Goal: Task Accomplishment & Management: Use online tool/utility

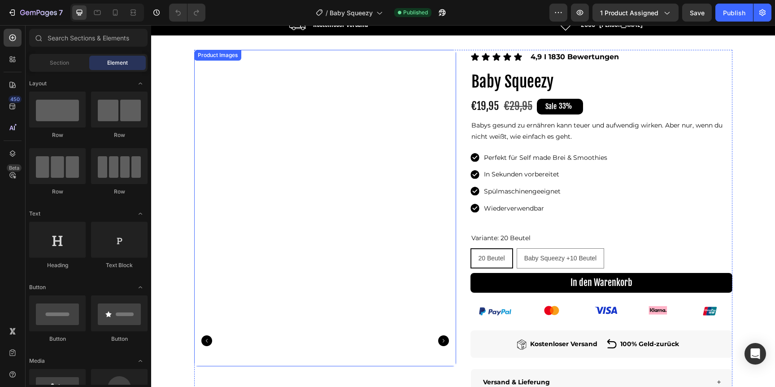
scroll to position [33, 0]
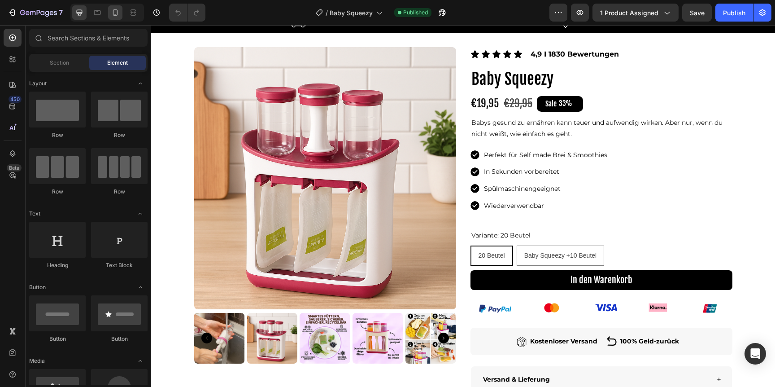
click at [114, 8] on div at bounding box center [115, 12] width 14 height 14
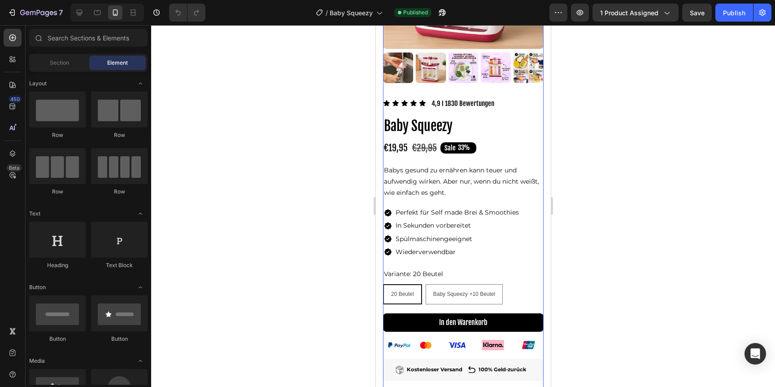
scroll to position [192, 0]
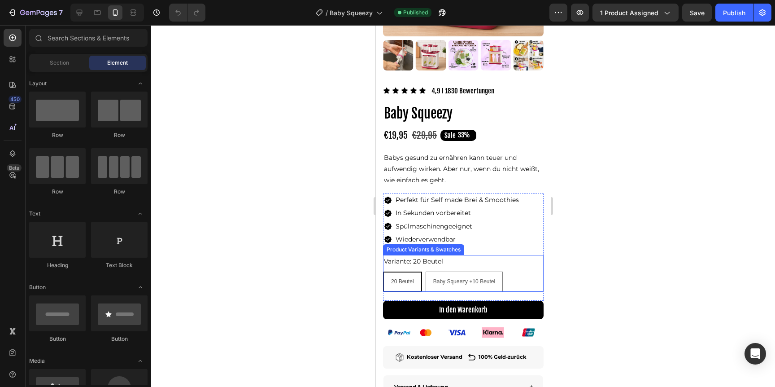
click at [425, 280] on div "20 Beutel 20 Beutel 20 Beutel Baby Squeezy +10 Beutel Baby Squeezy +10 Beutel B…" at bounding box center [463, 281] width 161 height 20
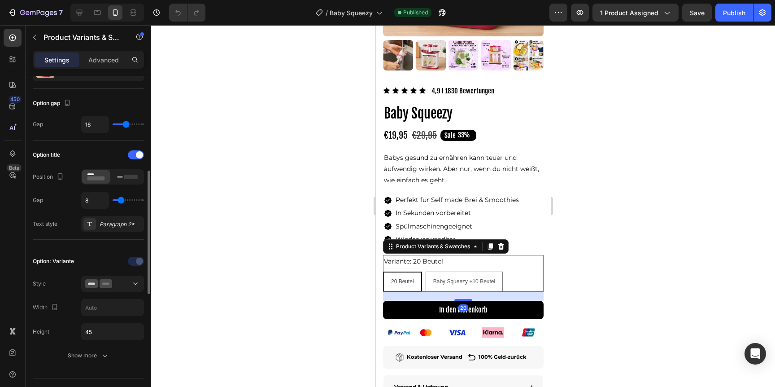
scroll to position [123, 0]
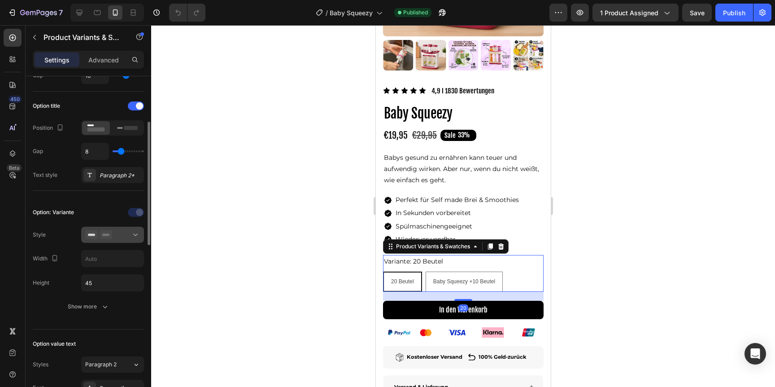
click at [112, 237] on icon at bounding box center [106, 234] width 13 height 9
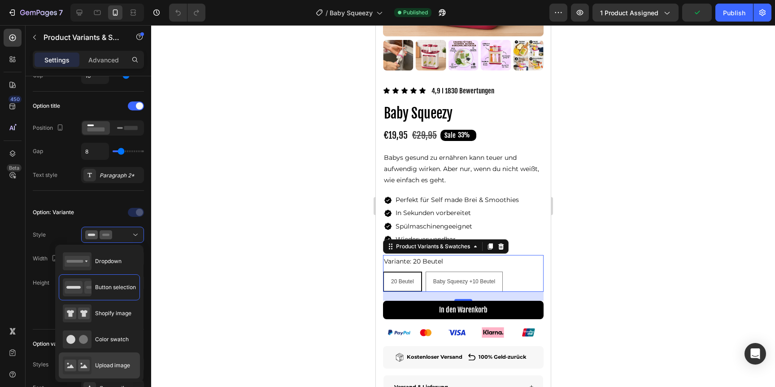
click at [115, 357] on div "Upload image" at bounding box center [96, 365] width 67 height 18
type input "64"
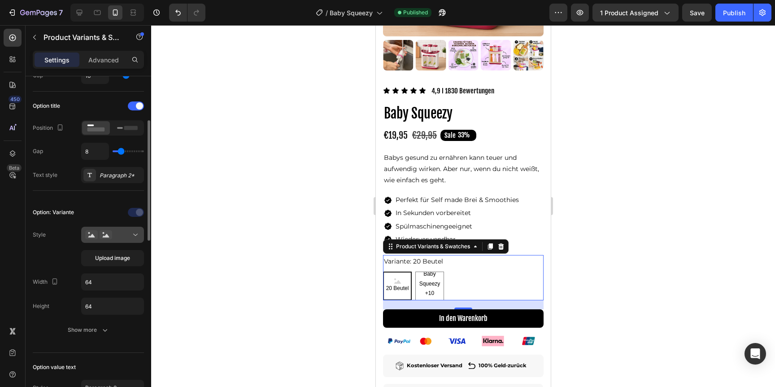
click at [114, 235] on div at bounding box center [112, 234] width 55 height 9
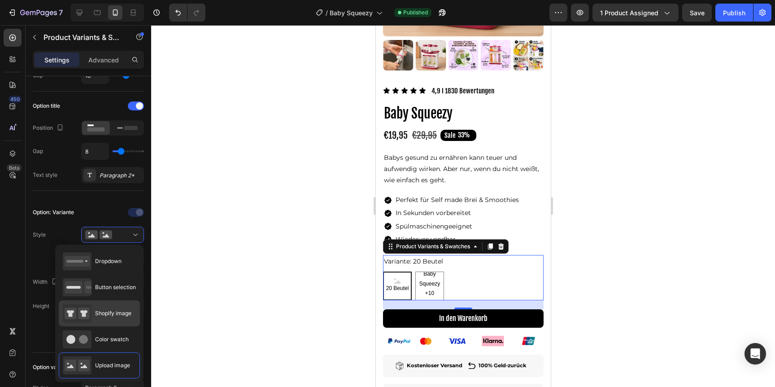
click at [109, 310] on span "Shopify image" at bounding box center [113, 313] width 36 height 8
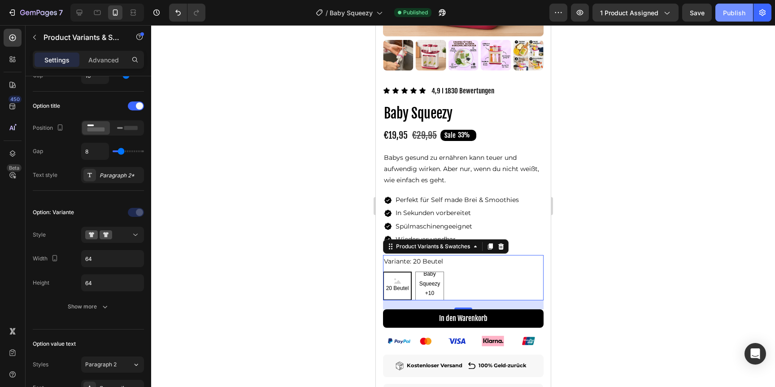
click at [729, 12] on div "Publish" at bounding box center [734, 12] width 22 height 9
click at [50, 14] on icon "button" at bounding box center [38, 13] width 37 height 8
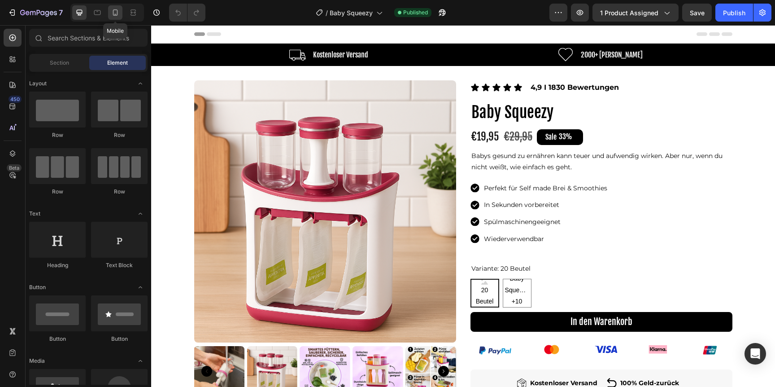
click at [119, 17] on icon at bounding box center [115, 12] width 9 height 9
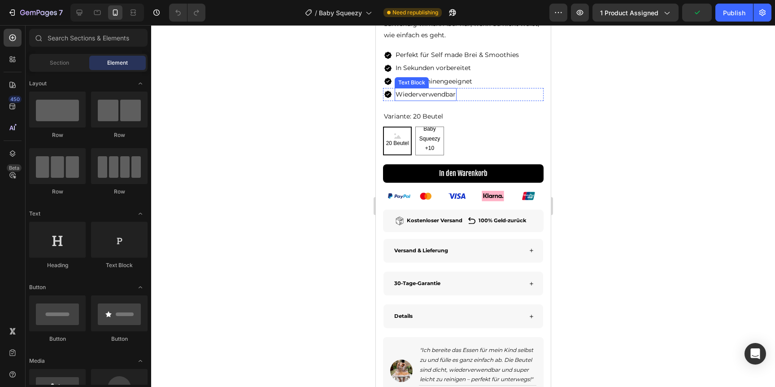
scroll to position [349, 0]
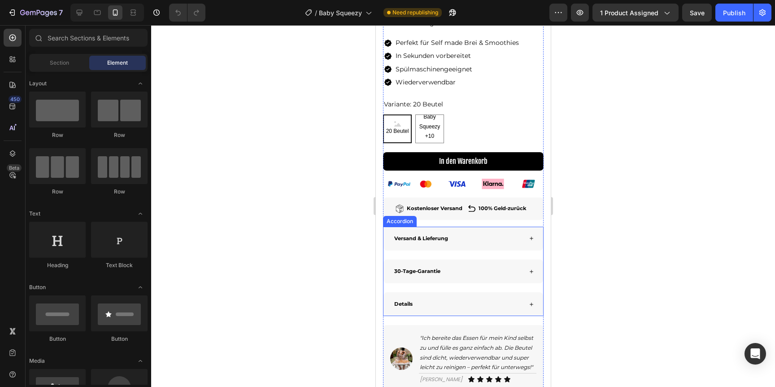
click at [446, 318] on div "Icon Icon Icon Icon Icon Icon List 4,9 I 1830 Bewertungen Text Block Row Baby S…" at bounding box center [463, 168] width 161 height 447
click at [446, 314] on div "Details" at bounding box center [463, 304] width 160 height 24
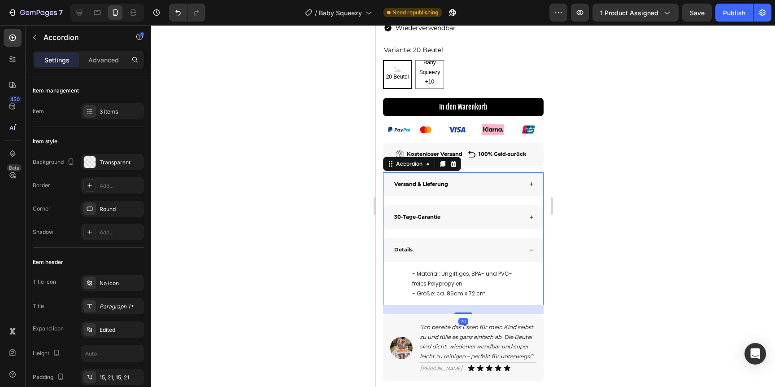
scroll to position [420, 0]
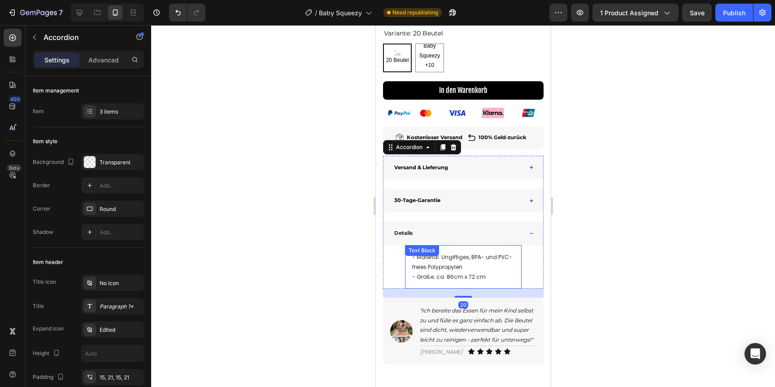
click at [454, 277] on span "- Größe: ca. 86cm x 72 cm" at bounding box center [449, 277] width 74 height 8
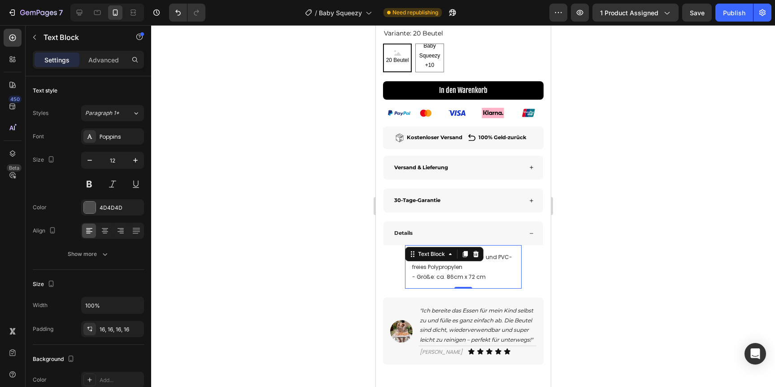
click at [454, 277] on span "- Größe: ca. 86cm x 72 cm" at bounding box center [449, 277] width 74 height 8
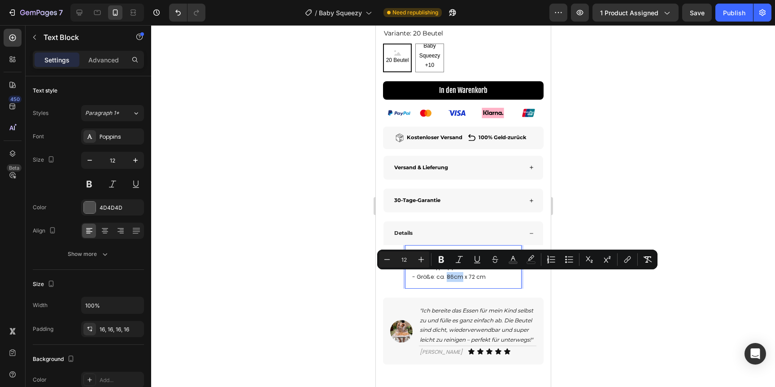
click at [454, 277] on span "- Größe: ca. 86cm x 72 cm" at bounding box center [449, 277] width 74 height 8
click at [450, 273] on span "- Größe: ca. 86cm x 72 cm" at bounding box center [449, 277] width 74 height 8
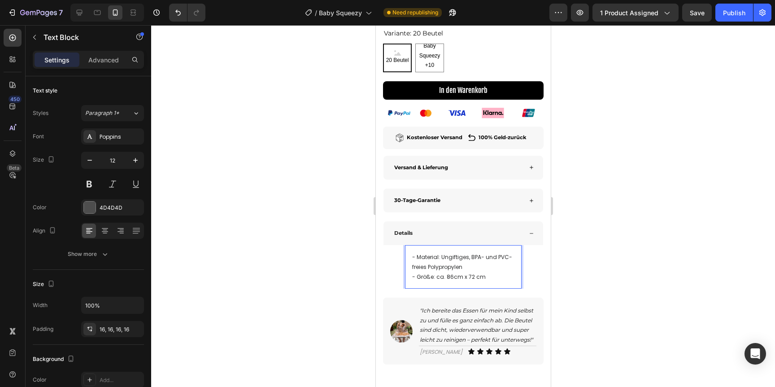
click at [478, 227] on div "Details" at bounding box center [463, 233] width 160 height 24
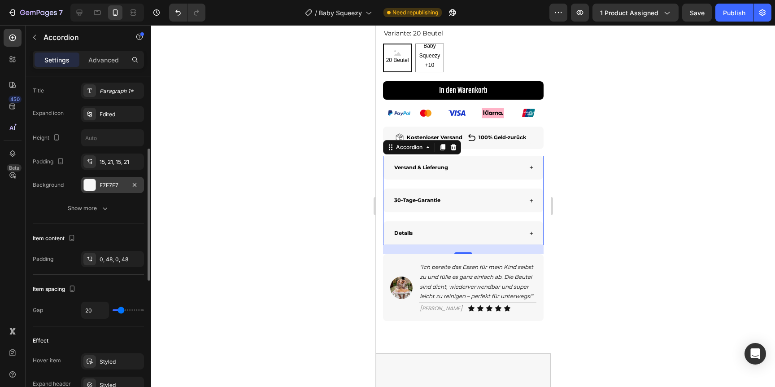
scroll to position [217, 0]
click at [436, 213] on div "Versand & Lieferung 30-Tage-Garantie Details" at bounding box center [463, 201] width 161 height 90
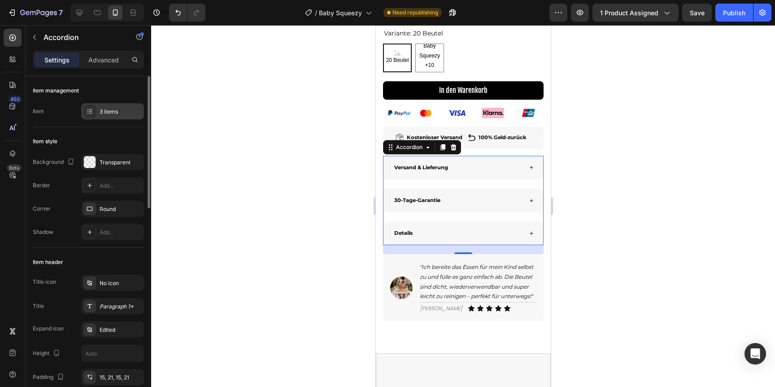
click at [112, 109] on div "3 items" at bounding box center [121, 112] width 42 height 8
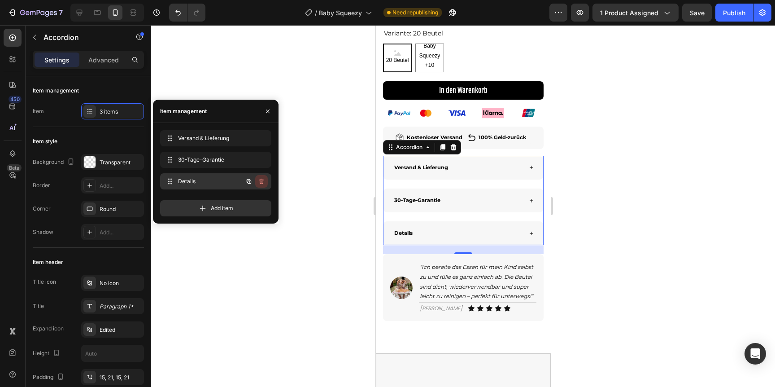
click at [261, 181] on icon "button" at bounding box center [261, 181] width 7 height 7
click at [263, 181] on div "Delete" at bounding box center [255, 181] width 17 height 8
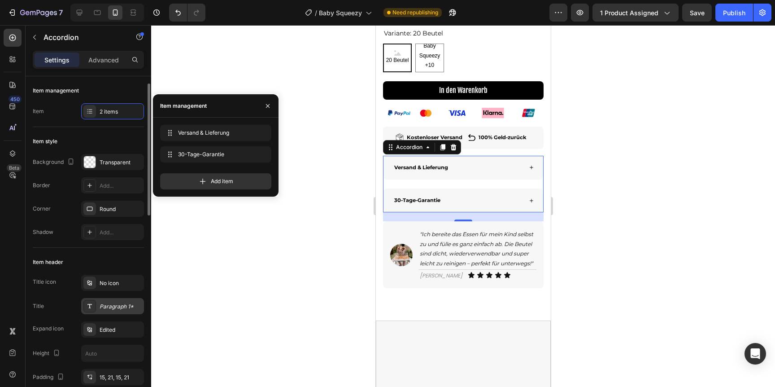
scroll to position [30, 0]
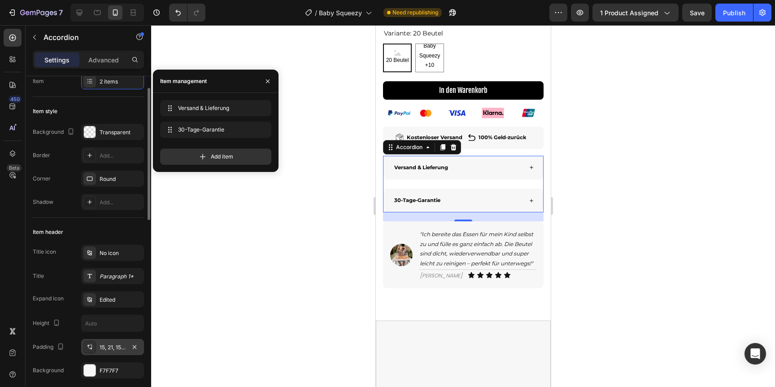
click at [111, 342] on div "15, 21, 15, 21" at bounding box center [112, 347] width 63 height 16
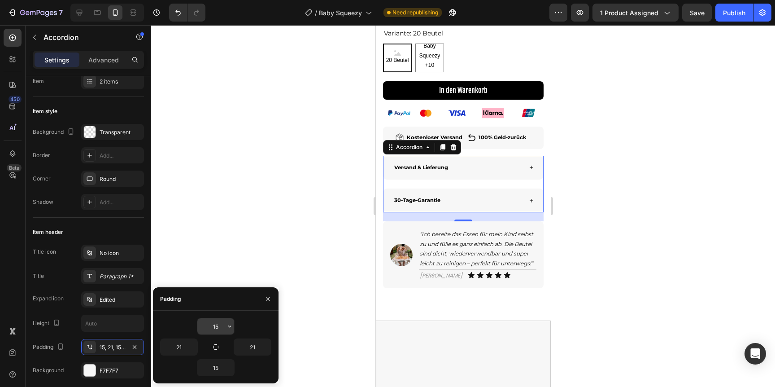
click at [216, 323] on input "15" at bounding box center [215, 326] width 37 height 16
type input "16"
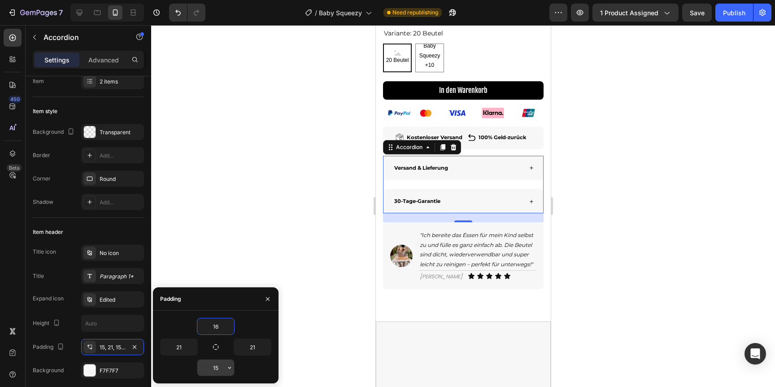
click at [218, 365] on input "15" at bounding box center [215, 367] width 37 height 16
type input "16"
click at [733, 16] on div "Publish" at bounding box center [734, 12] width 22 height 9
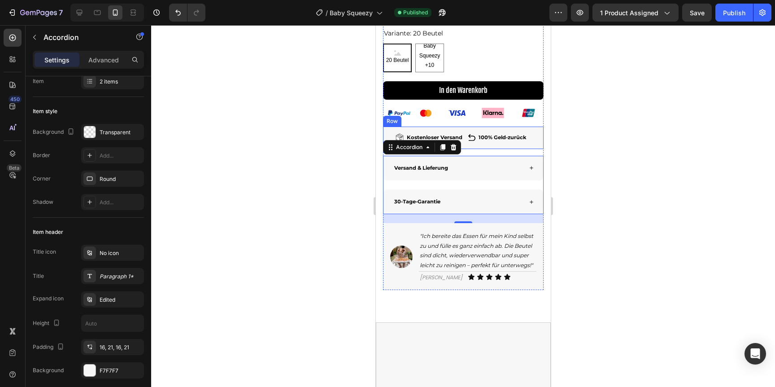
click at [461, 129] on div "Image Kostenloser Versand Text Block Row Image 100% Geld-zurück Text Block Row …" at bounding box center [463, 137] width 161 height 22
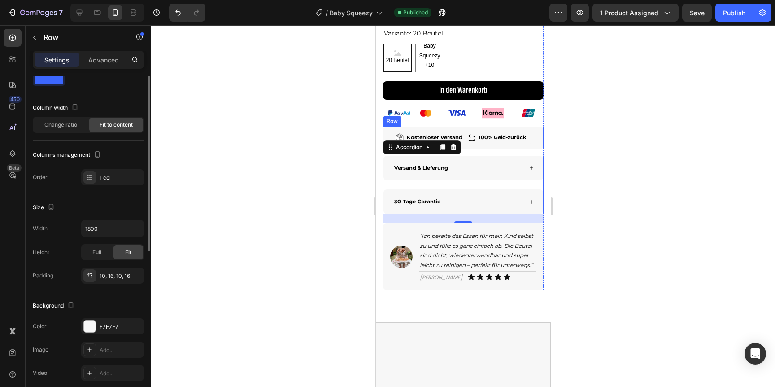
scroll to position [0, 0]
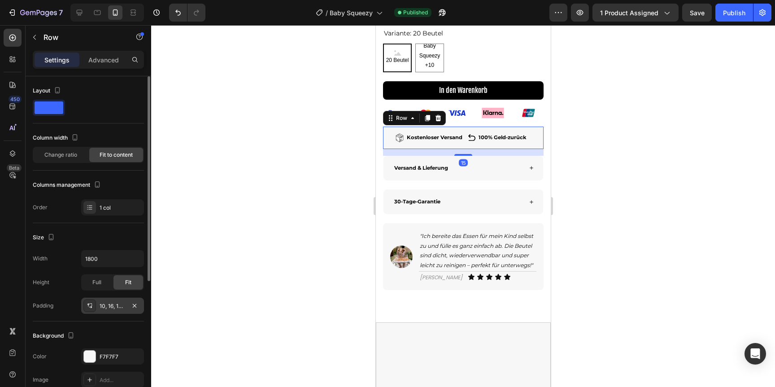
click at [109, 309] on div "10, 16, 10, 16" at bounding box center [113, 306] width 26 height 8
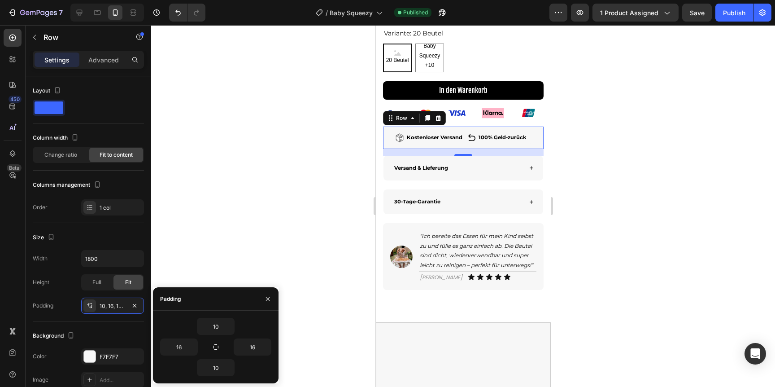
click at [257, 195] on div at bounding box center [463, 205] width 624 height 361
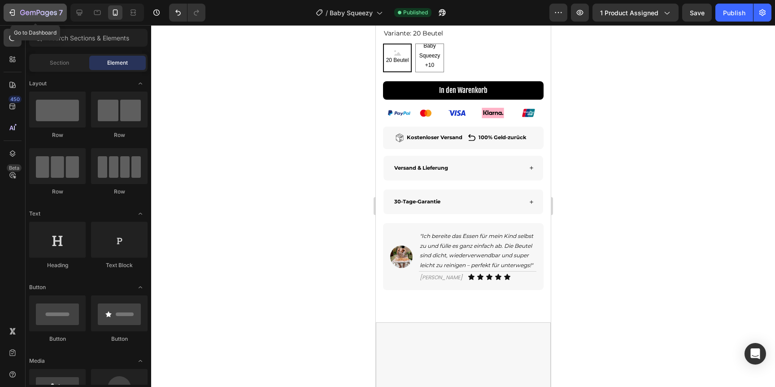
click at [23, 8] on div "7" at bounding box center [41, 12] width 43 height 11
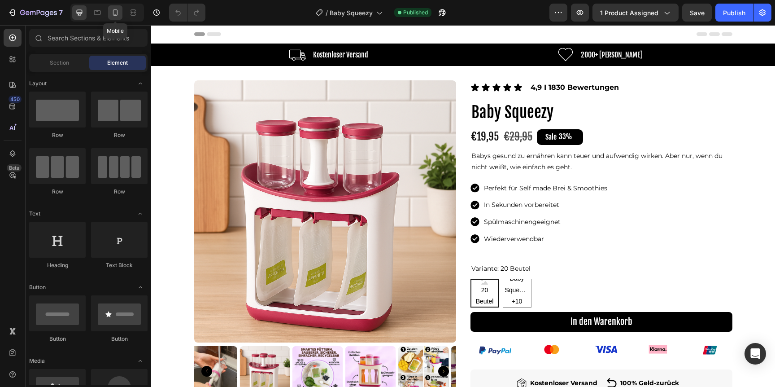
click at [113, 14] on icon at bounding box center [115, 12] width 5 height 6
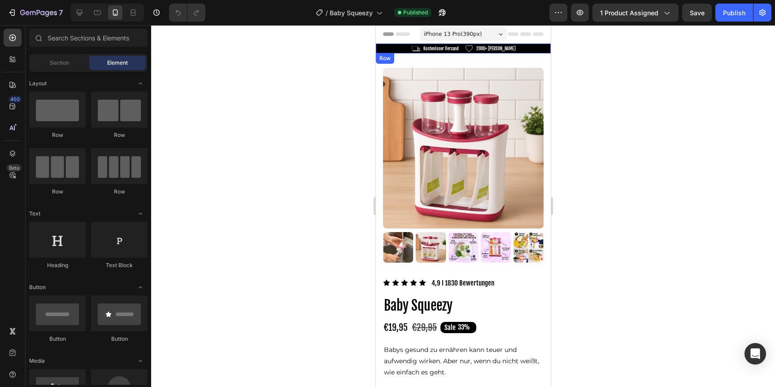
click at [399, 48] on div "Image Kostenloser Versand Text Block Row Image 2000+ zufriedene Kunden Text Blo…" at bounding box center [462, 49] width 175 height 10
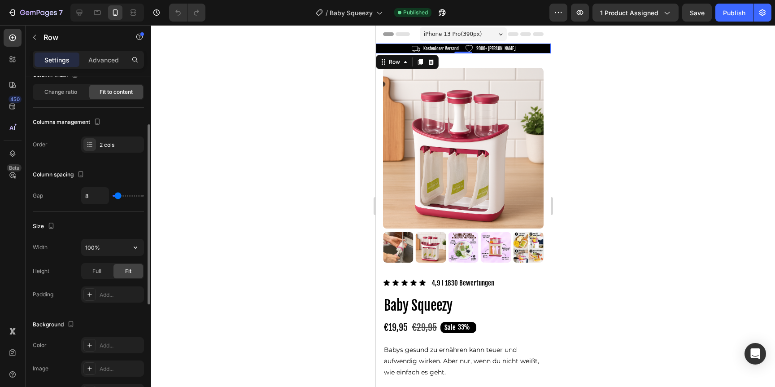
scroll to position [126, 0]
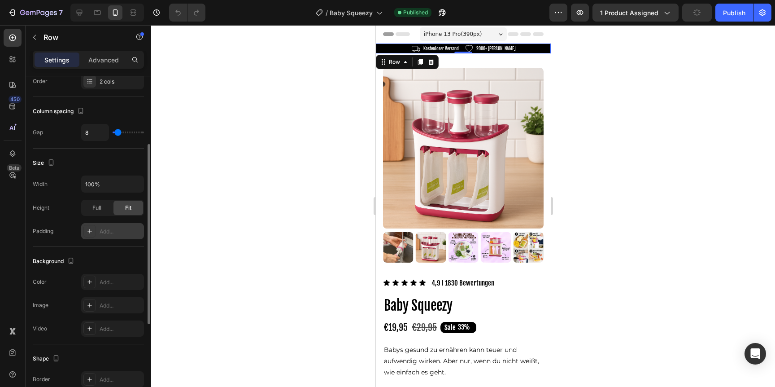
click at [112, 234] on div "Add..." at bounding box center [121, 231] width 42 height 8
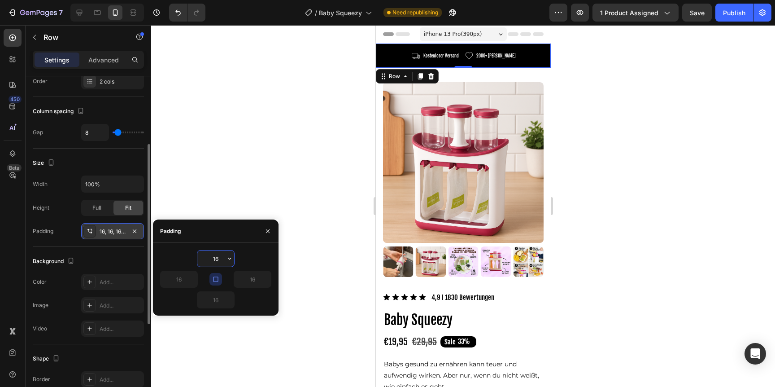
click at [215, 257] on input "16" at bounding box center [215, 258] width 37 height 16
click at [213, 278] on icon "button" at bounding box center [215, 278] width 7 height 7
click at [185, 277] on input "16" at bounding box center [179, 279] width 37 height 16
type input "8"
click at [249, 281] on input "16" at bounding box center [252, 279] width 37 height 16
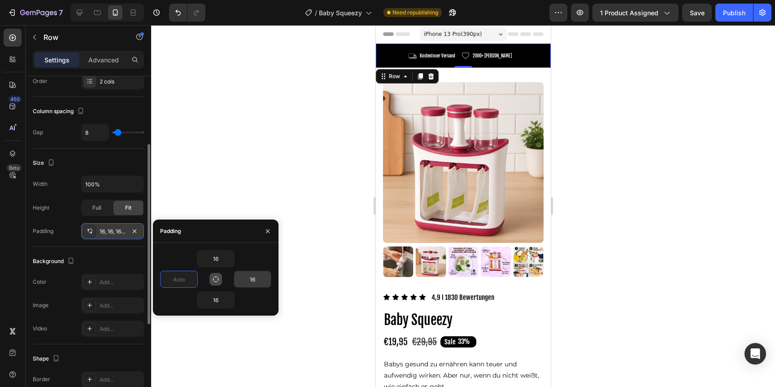
type input "0"
click at [249, 281] on input "16" at bounding box center [252, 279] width 37 height 16
click at [222, 257] on input "16" at bounding box center [215, 258] width 37 height 16
type input "0"
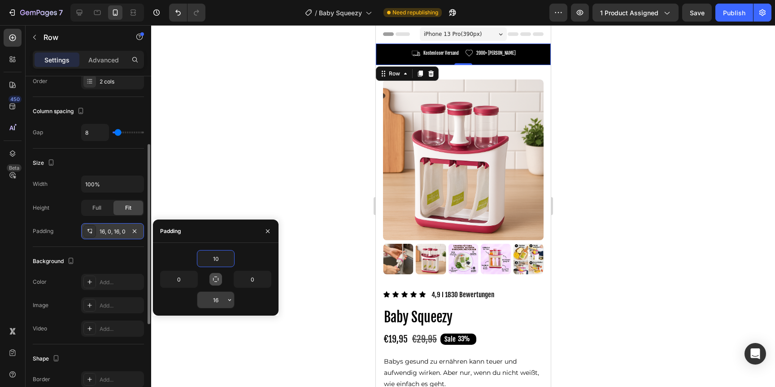
type input "10"
click at [222, 296] on input "16" at bounding box center [215, 300] width 37 height 16
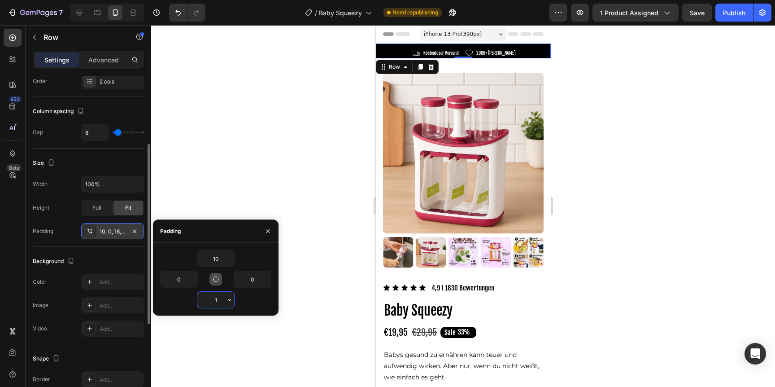
type input "10"
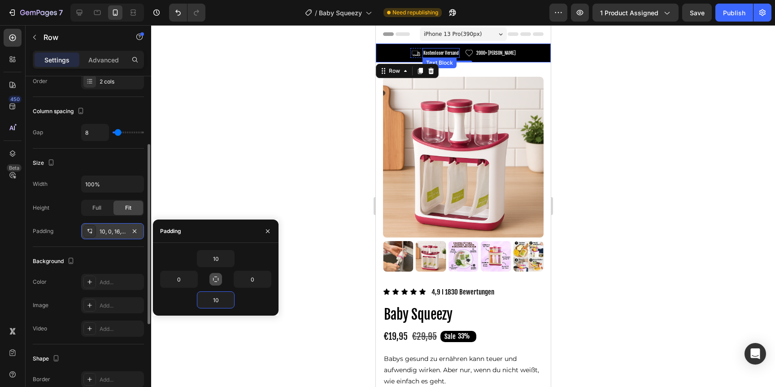
click at [437, 52] on p "Kostenloser Versand" at bounding box center [440, 53] width 35 height 8
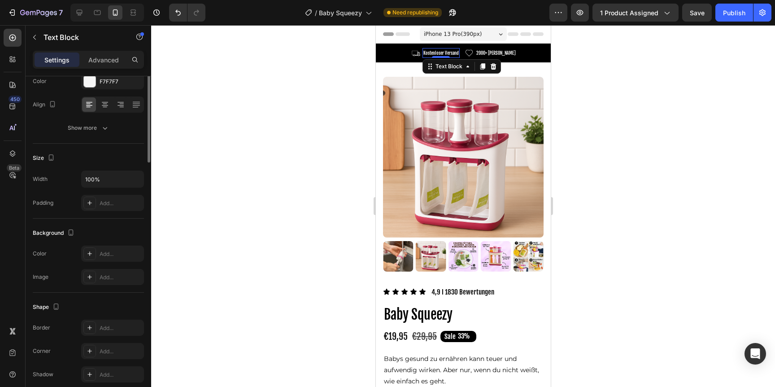
scroll to position [0, 0]
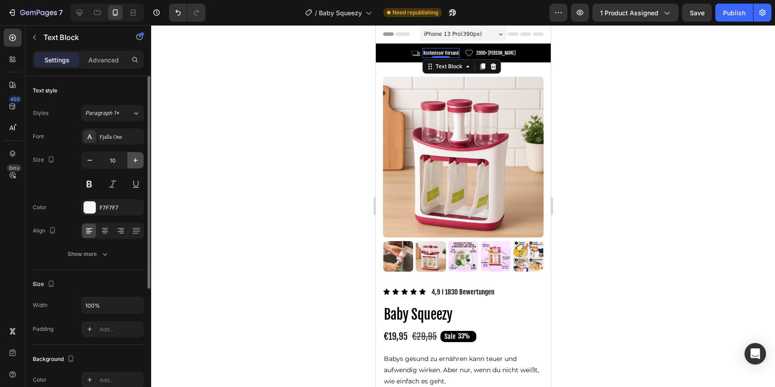
click at [138, 156] on icon "button" at bounding box center [135, 160] width 9 height 9
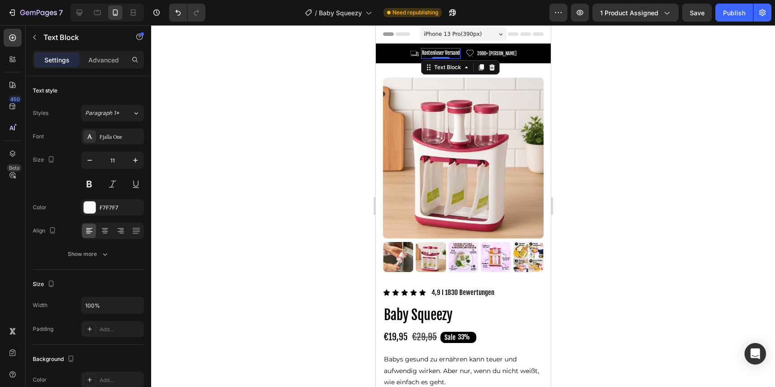
type input "12"
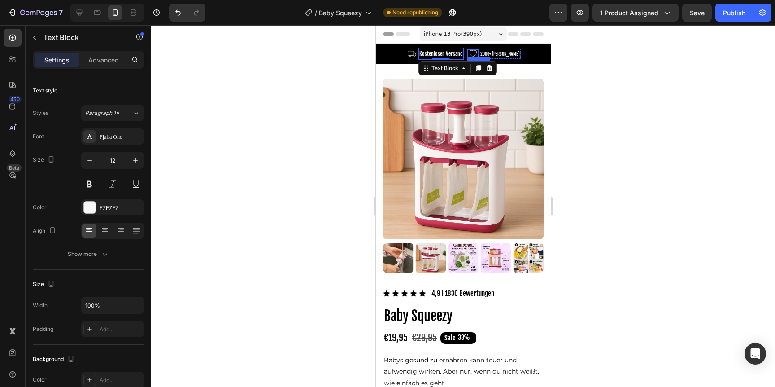
click at [490, 52] on p "2000+ [PERSON_NAME]" at bounding box center [499, 54] width 39 height 8
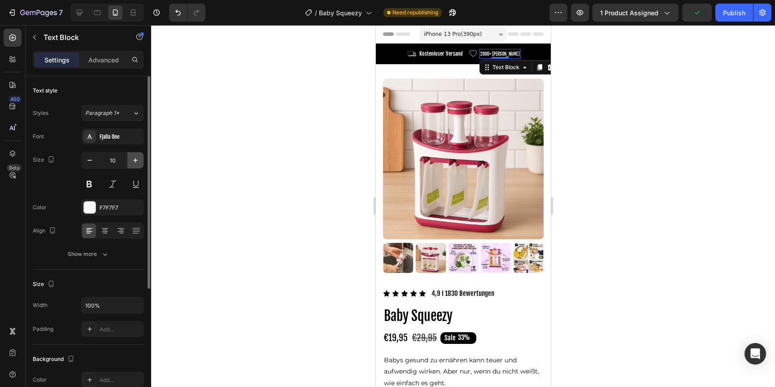
click at [134, 158] on icon "button" at bounding box center [135, 160] width 9 height 9
type input "12"
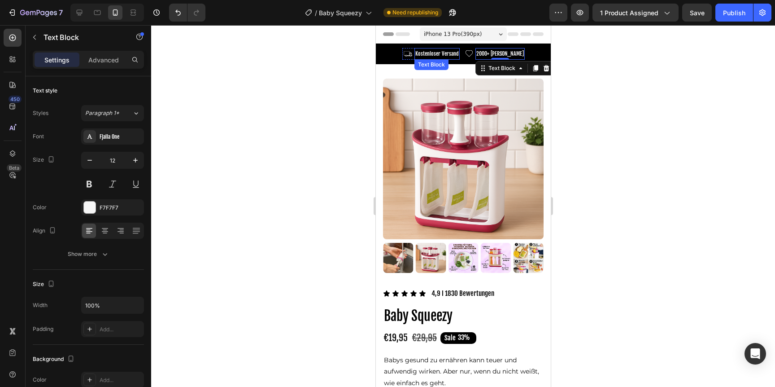
click at [424, 51] on p "Kostenloser Versand" at bounding box center [437, 54] width 44 height 10
click at [450, 55] on p "Kostenloser Versand" at bounding box center [437, 54] width 44 height 10
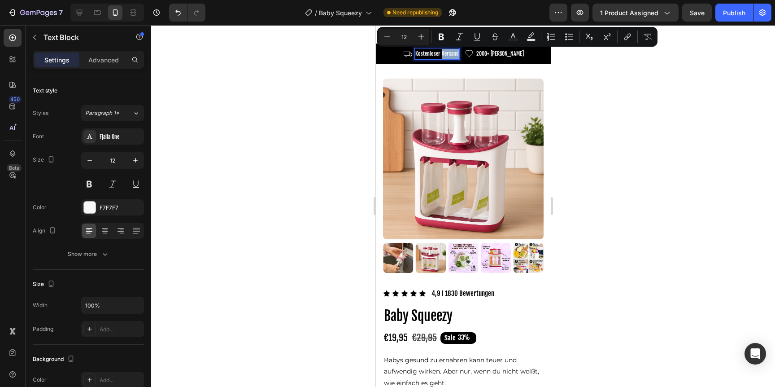
click at [450, 55] on p "Kostenloser Versand" at bounding box center [437, 54] width 44 height 10
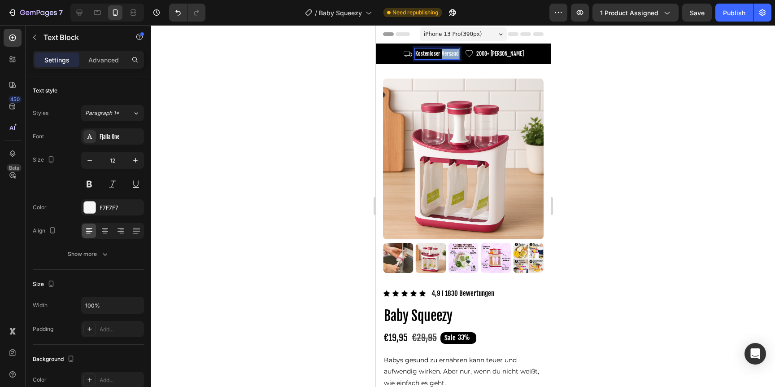
click at [450, 55] on p "Kostenloser Versand" at bounding box center [437, 54] width 44 height 10
click at [492, 57] on p "2000+ [PERSON_NAME]" at bounding box center [500, 54] width 48 height 10
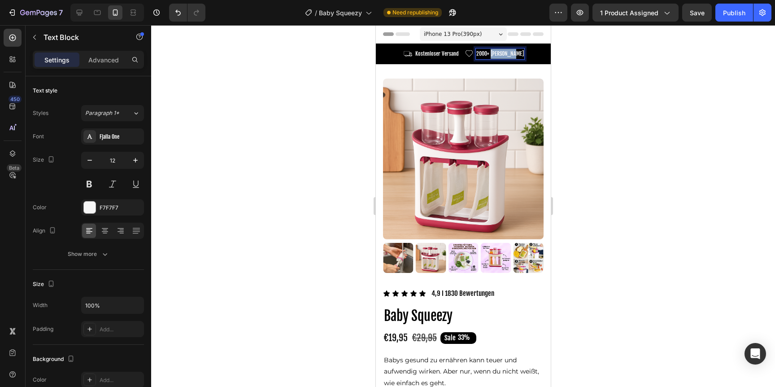
click at [492, 57] on p "2000+ [PERSON_NAME]" at bounding box center [500, 54] width 48 height 10
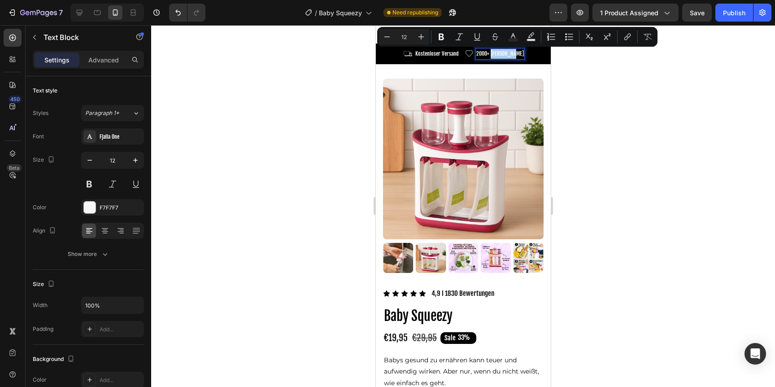
drag, startPoint x: 327, startPoint y: 112, endPoint x: 337, endPoint y: 105, distance: 11.7
click at [327, 112] on div at bounding box center [463, 205] width 624 height 361
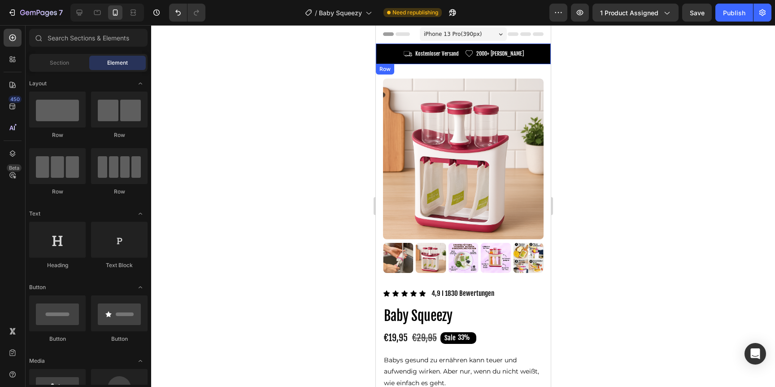
click at [407, 55] on img at bounding box center [407, 53] width 11 height 9
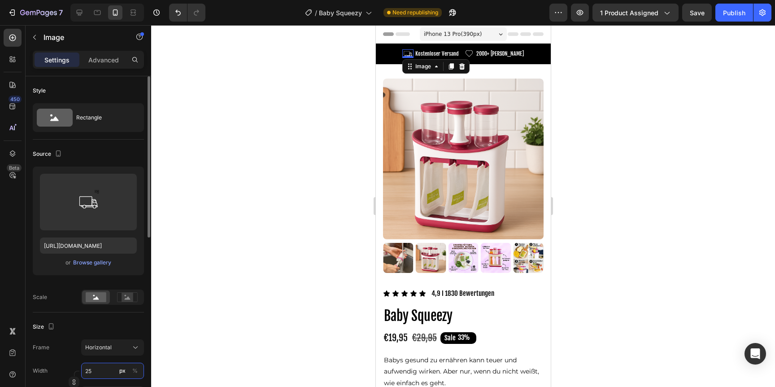
click at [104, 367] on input "25" at bounding box center [112, 370] width 63 height 16
type input "30"
type input "23"
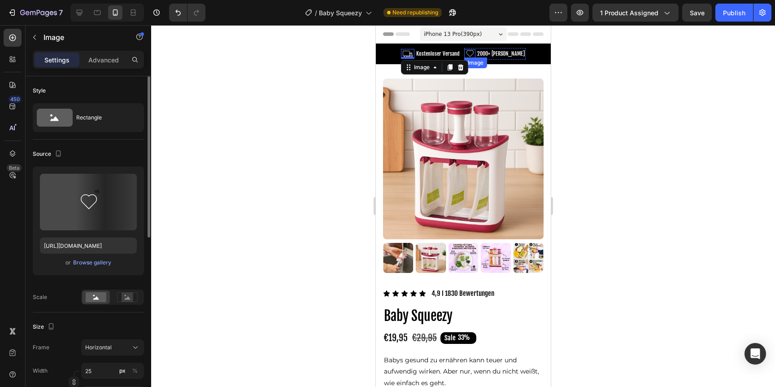
click at [465, 56] on div "Image" at bounding box center [469, 53] width 11 height 9
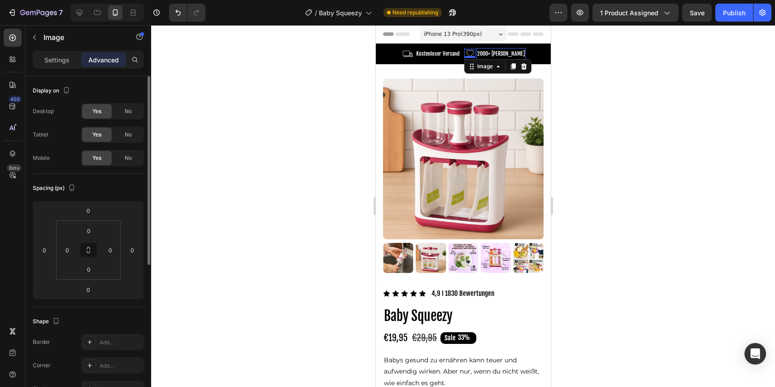
click at [495, 57] on p "2000+ [PERSON_NAME]" at bounding box center [501, 54] width 48 height 10
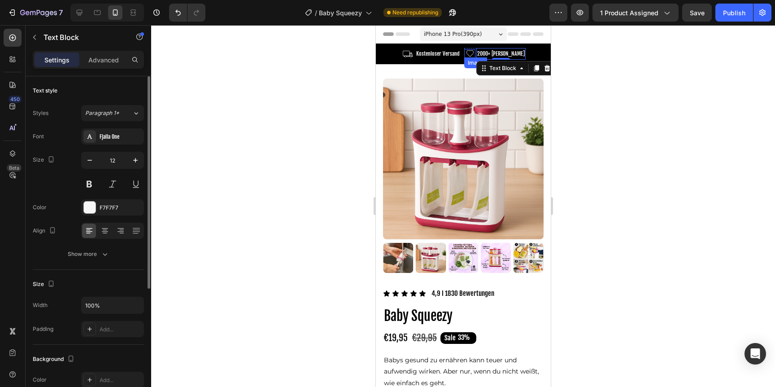
click at [466, 54] on img at bounding box center [469, 53] width 11 height 9
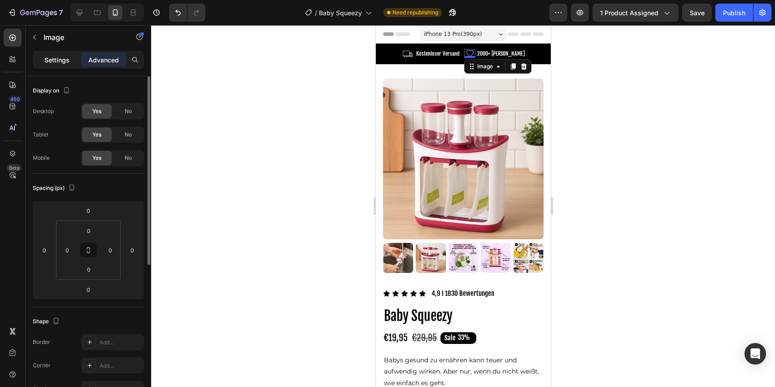
click at [69, 61] on p "Settings" at bounding box center [56, 59] width 25 height 9
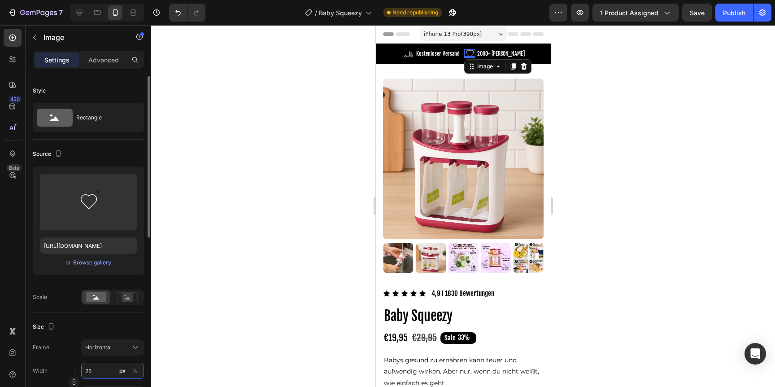
click at [106, 369] on input "25" at bounding box center [112, 370] width 63 height 16
type input "3"
type input "2"
type input "30"
type input "23"
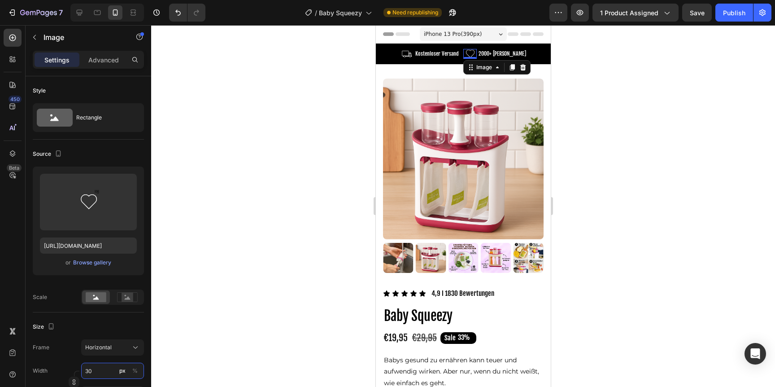
type input "30"
click at [692, 144] on div at bounding box center [463, 205] width 624 height 361
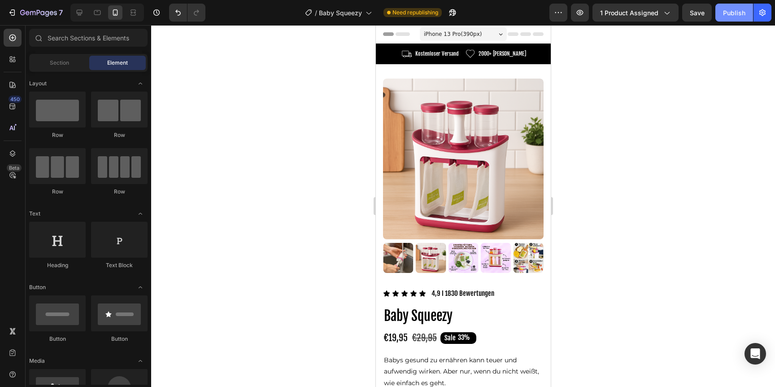
click at [742, 13] on div "Publish" at bounding box center [734, 12] width 22 height 9
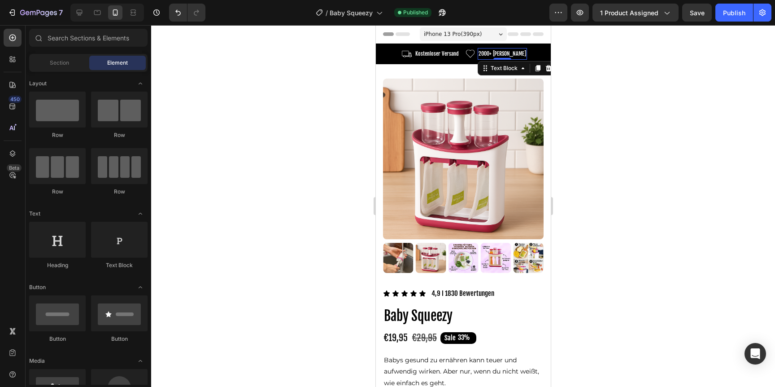
click at [507, 52] on p "2000+ [PERSON_NAME]" at bounding box center [502, 54] width 48 height 10
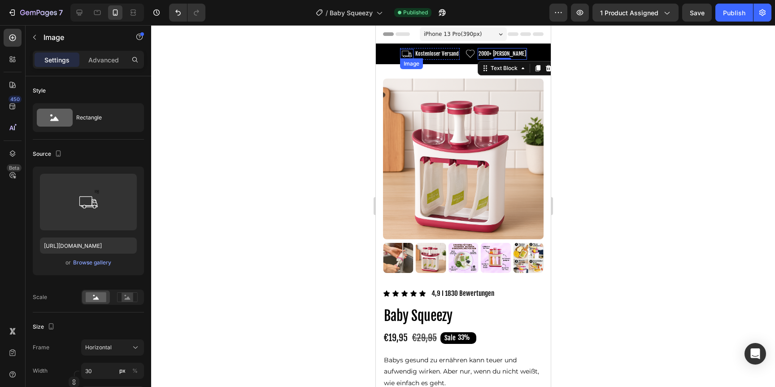
click at [405, 52] on img at bounding box center [406, 54] width 13 height 10
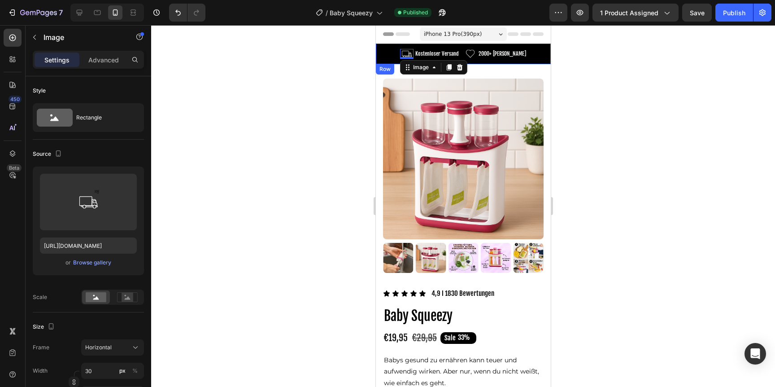
click at [381, 53] on div "Image 0 Kostenloser Versand Text Block Row Image 2000+ zufriedene Kunden Text B…" at bounding box center [462, 54] width 175 height 21
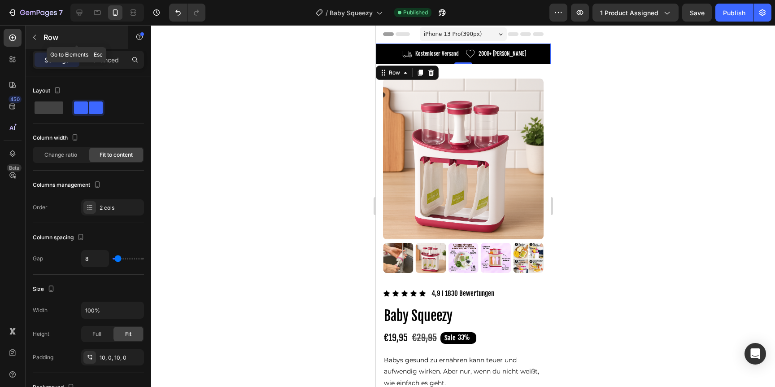
click at [44, 40] on p "Row" at bounding box center [82, 37] width 76 height 11
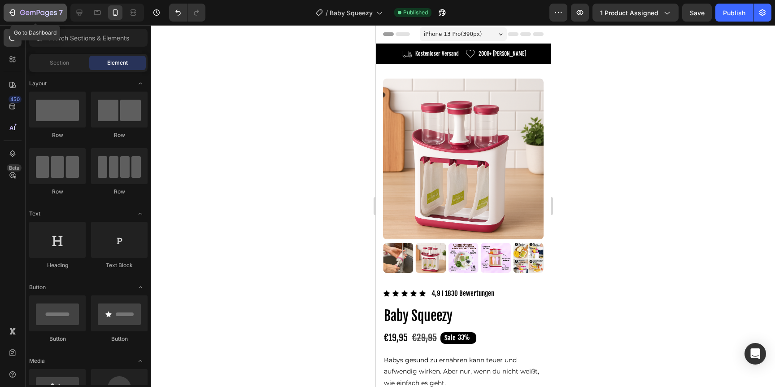
click at [43, 18] on button "7" at bounding box center [35, 13] width 63 height 18
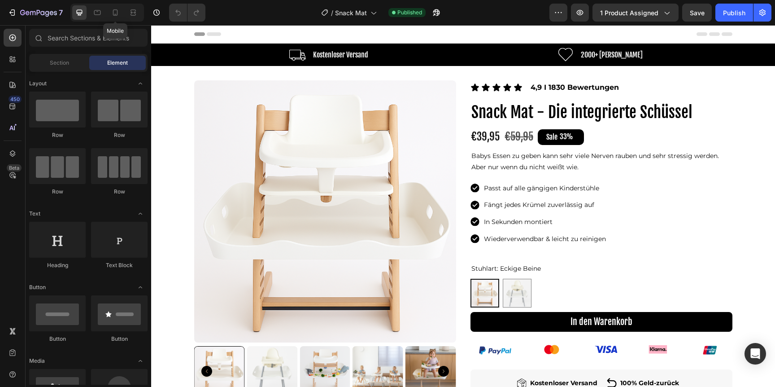
drag, startPoint x: 114, startPoint y: 12, endPoint x: 170, endPoint y: 12, distance: 55.6
click at [114, 12] on icon at bounding box center [115, 12] width 9 height 9
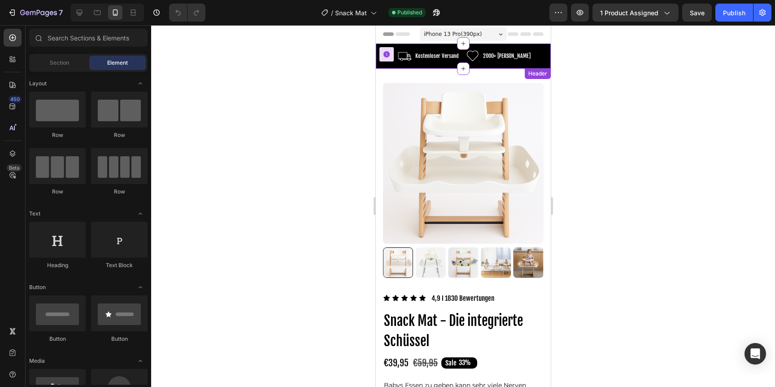
click at [452, 62] on div "Kostenloser Versand Text Block" at bounding box center [436, 56] width 45 height 18
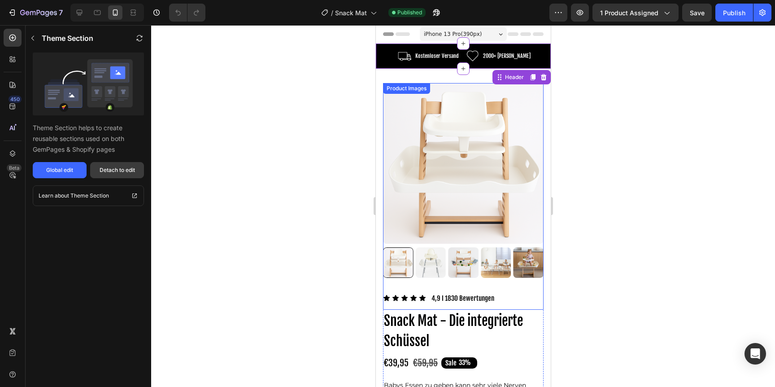
click at [137, 168] on button "Detach to edit" at bounding box center [117, 170] width 54 height 16
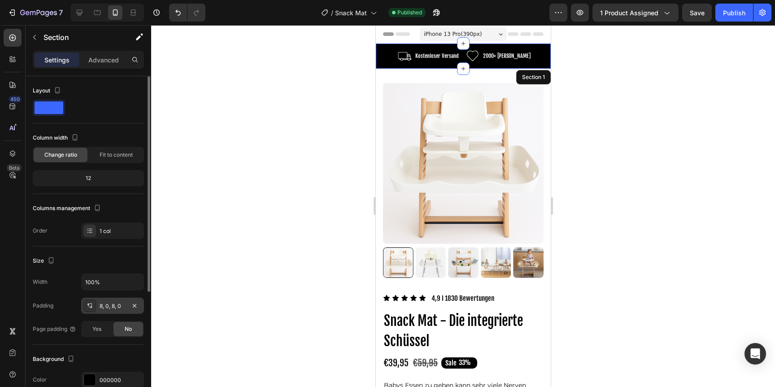
click at [116, 309] on div "8, 0, 8, 0" at bounding box center [113, 306] width 26 height 8
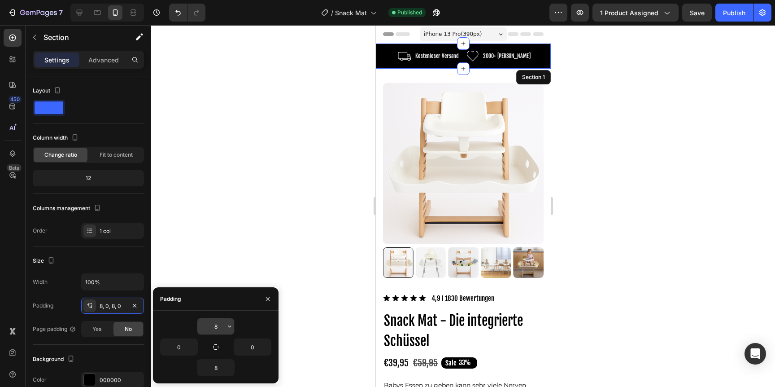
click at [223, 327] on input "8" at bounding box center [215, 326] width 37 height 16
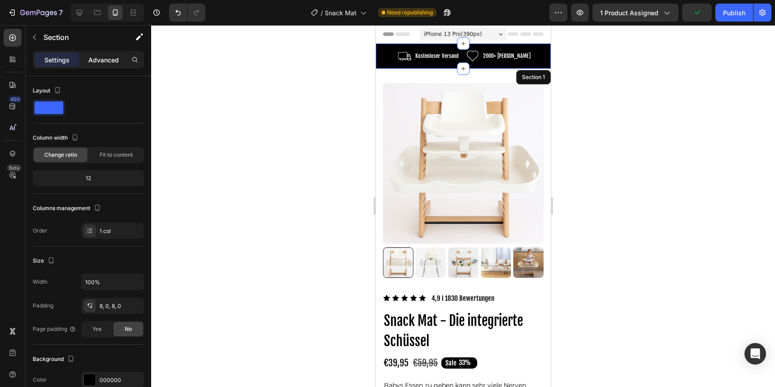
click at [102, 57] on p "Advanced" at bounding box center [103, 59] width 30 height 9
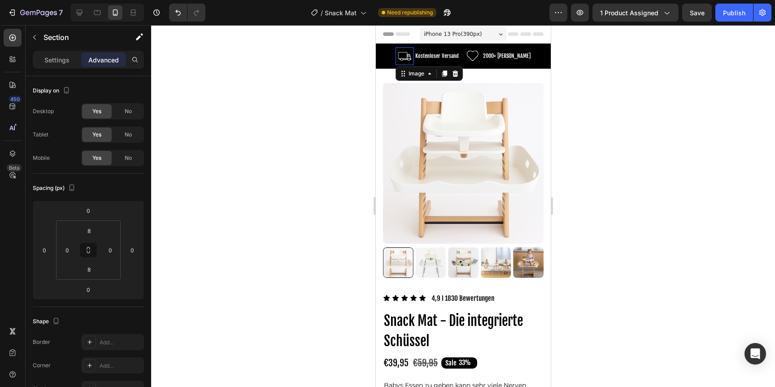
click at [401, 57] on img at bounding box center [404, 56] width 18 height 18
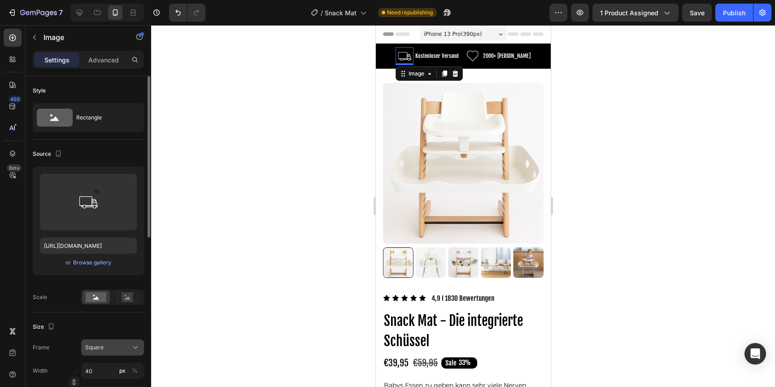
click at [106, 345] on div "Square" at bounding box center [107, 347] width 44 height 8
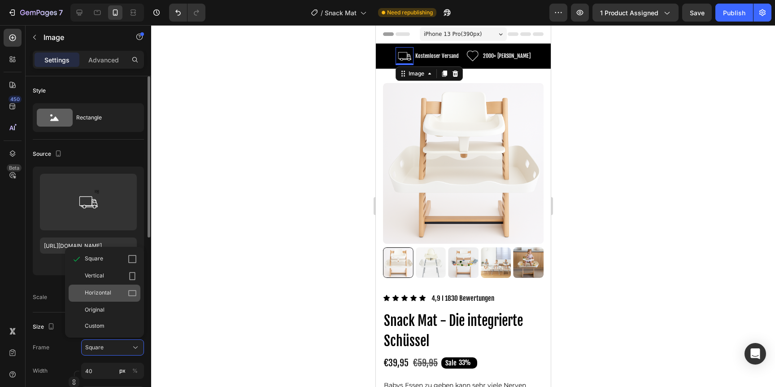
click at [111, 286] on div "Horizontal" at bounding box center [105, 292] width 72 height 17
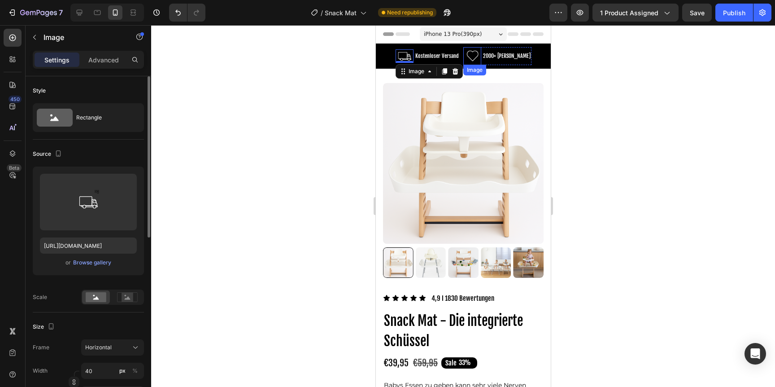
click at [471, 56] on img at bounding box center [472, 56] width 18 height 18
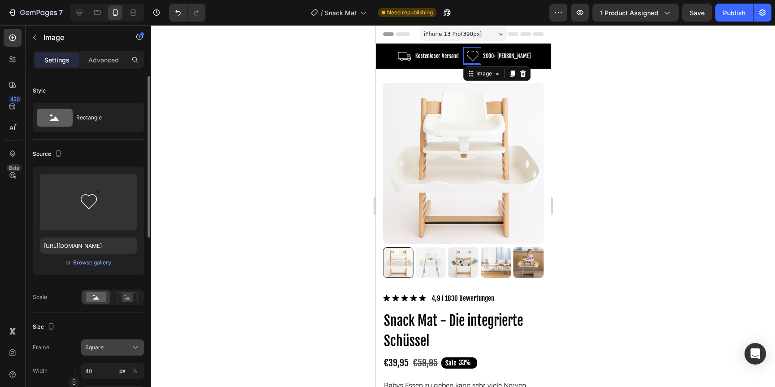
click at [130, 346] on div "Square" at bounding box center [112, 347] width 55 height 9
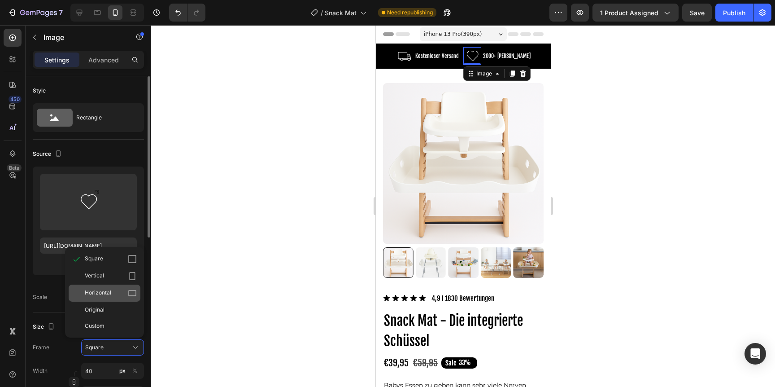
click at [125, 289] on div "Horizontal" at bounding box center [111, 292] width 52 height 9
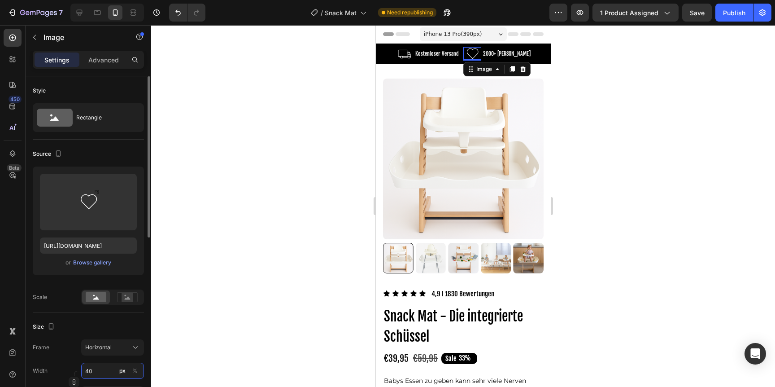
click at [107, 371] on input "40" at bounding box center [112, 370] width 63 height 16
type input "3"
type input "2"
type input "30"
type input "23"
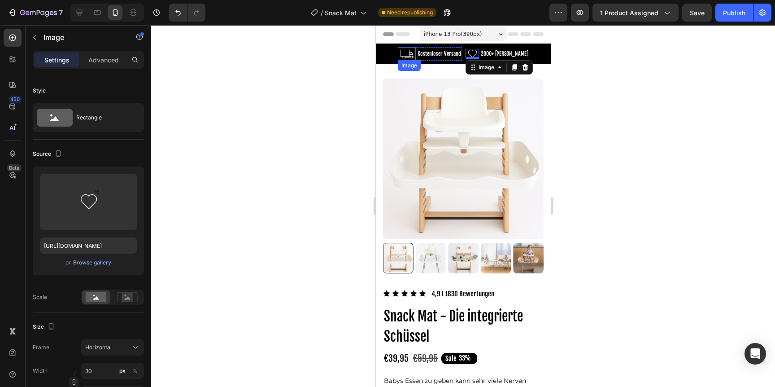
click at [400, 56] on img at bounding box center [406, 53] width 18 height 13
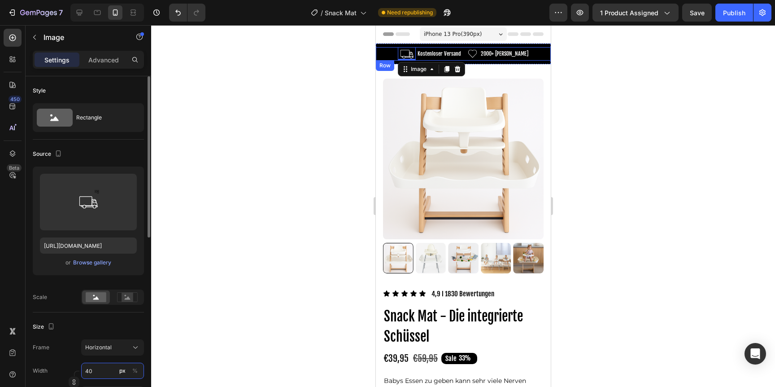
click at [105, 373] on input "40" at bounding box center [112, 370] width 63 height 16
type input "3"
type input "2"
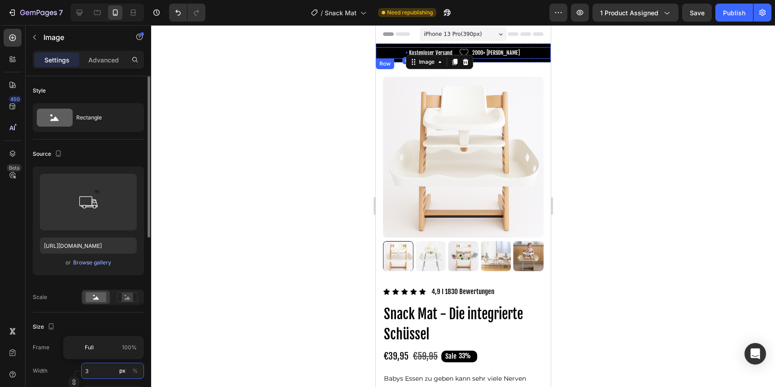
type input "30"
type input "23"
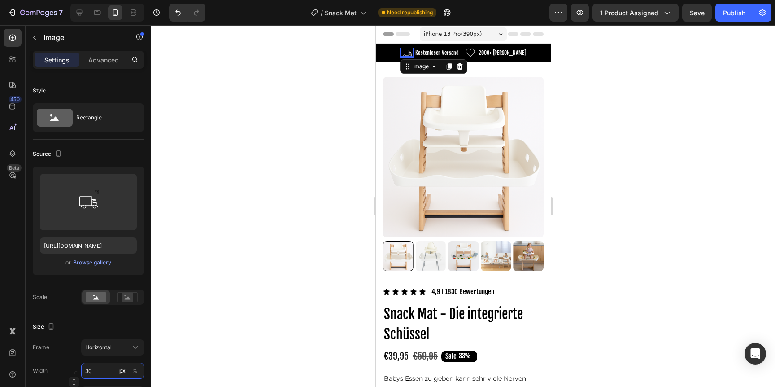
type input "30"
click at [428, 59] on div "Image" at bounding box center [433, 66] width 67 height 14
click at [428, 55] on p "Kostenloser Versand" at bounding box center [437, 53] width 44 height 10
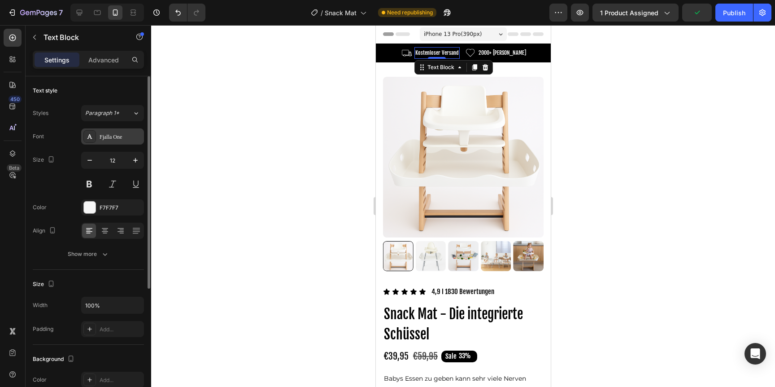
click at [115, 136] on div "Fjalla One" at bounding box center [121, 137] width 42 height 8
click at [239, 85] on div at bounding box center [463, 205] width 624 height 361
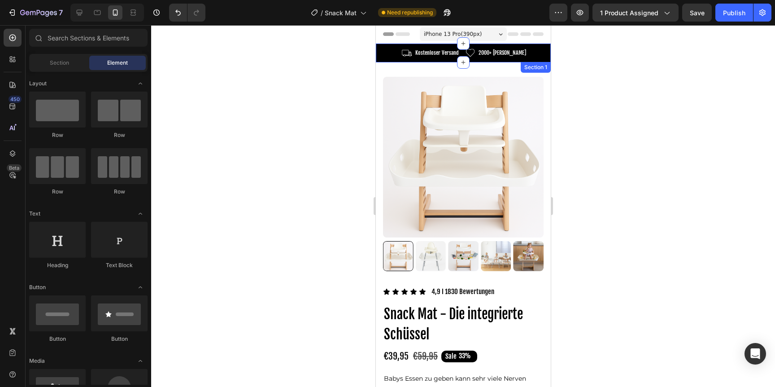
click at [491, 51] on p "2000+ [PERSON_NAME]" at bounding box center [502, 53] width 48 height 10
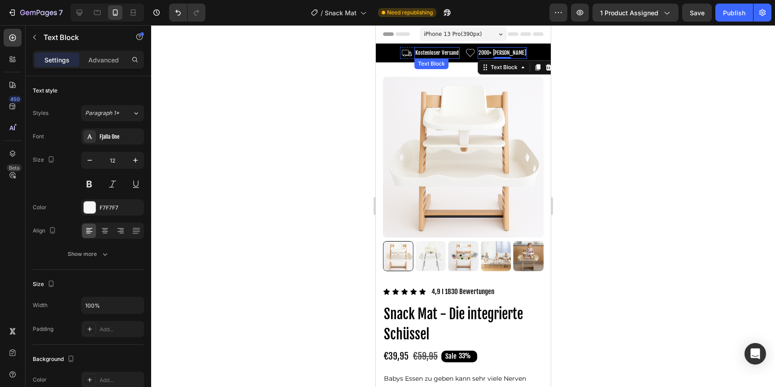
click at [445, 53] on p "Kostenloser Versand" at bounding box center [437, 53] width 44 height 10
click at [360, 70] on div at bounding box center [463, 205] width 624 height 361
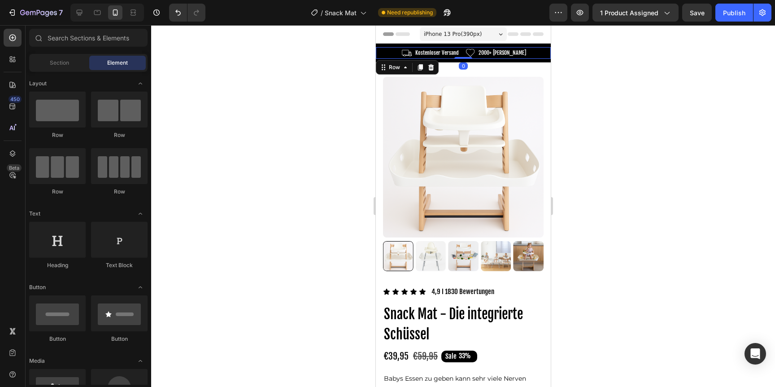
click at [389, 57] on div "Image Kostenloser Versand Text Block Row Image 2000+ zufriedene Kunden Text Blo…" at bounding box center [462, 53] width 175 height 12
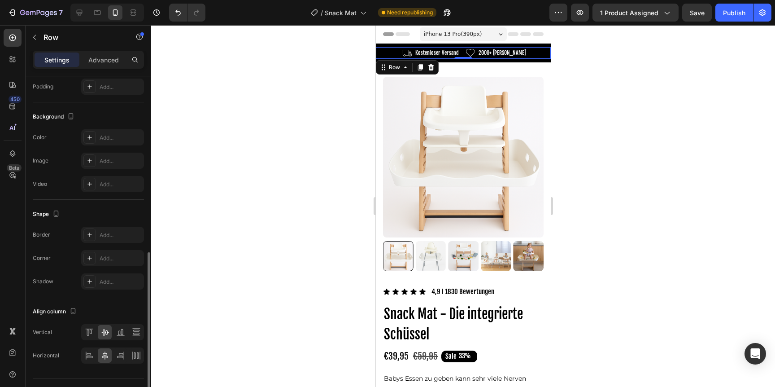
scroll to position [290, 0]
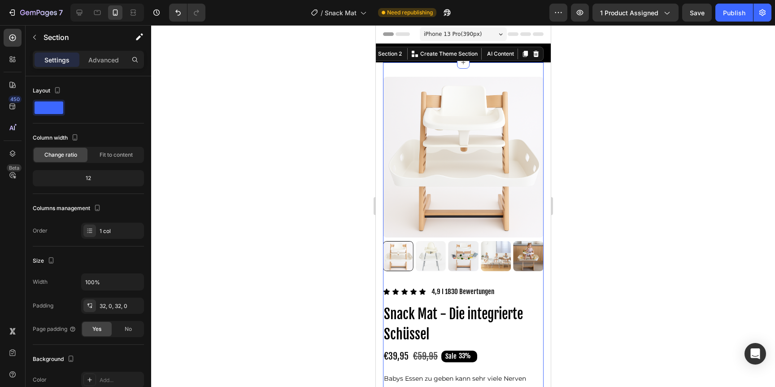
click at [585, 74] on div at bounding box center [463, 205] width 624 height 361
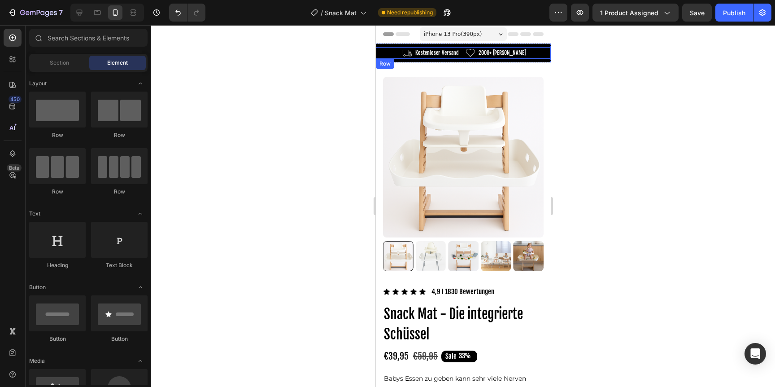
click at [544, 47] on div "Image Kostenloser Versand Text Block Row Image 2000+ zufriedene Kunden Text Blo…" at bounding box center [462, 53] width 175 height 12
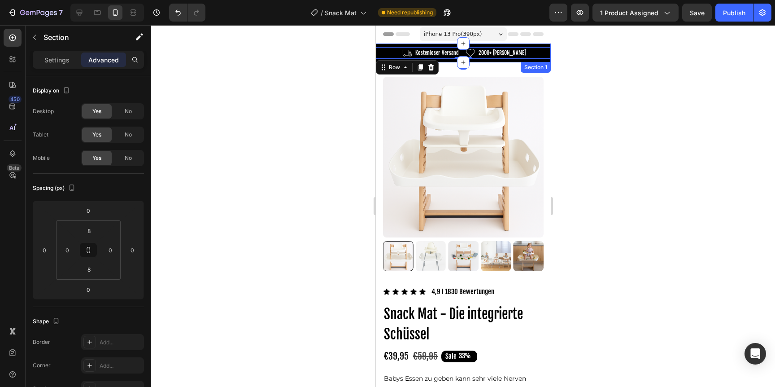
click at [544, 46] on div "Image Kostenloser Versand Text Block Row Image 2000+ zufriedene Kunden Text Blo…" at bounding box center [462, 53] width 175 height 19
click at [463, 52] on img at bounding box center [469, 53] width 13 height 10
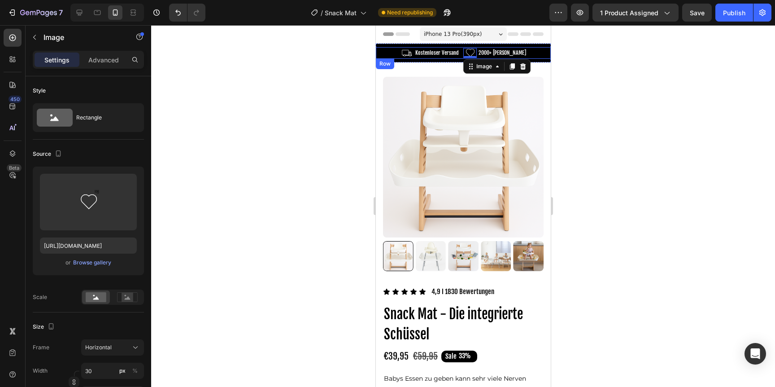
click at [457, 52] on div "Image Kostenloser Versand Text Block Row Image 0 2000+ [PERSON_NAME] Text Block…" at bounding box center [462, 53] width 175 height 12
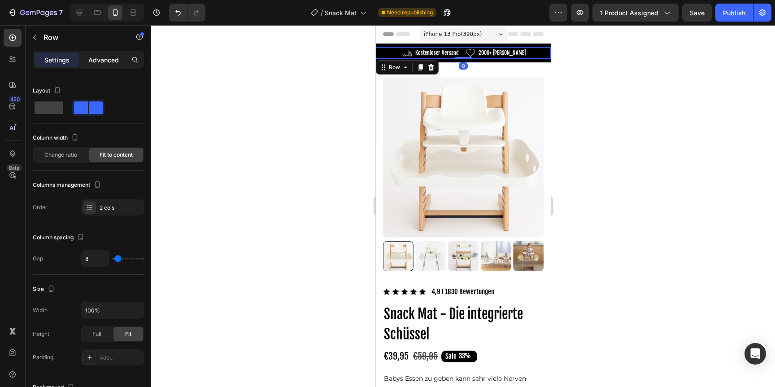
click at [112, 66] on div "Advanced" at bounding box center [103, 59] width 45 height 14
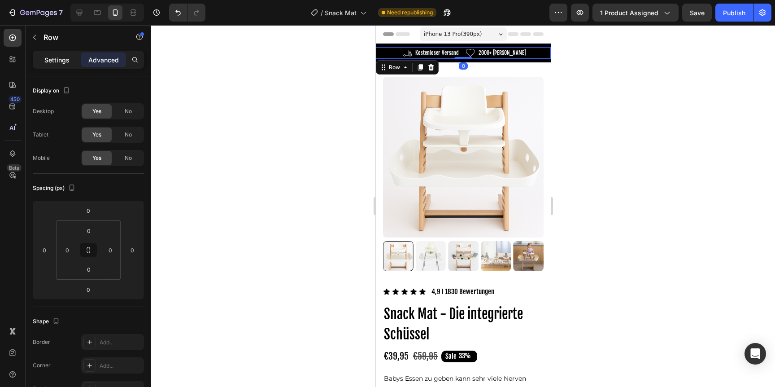
click at [43, 55] on div "Settings" at bounding box center [57, 59] width 45 height 14
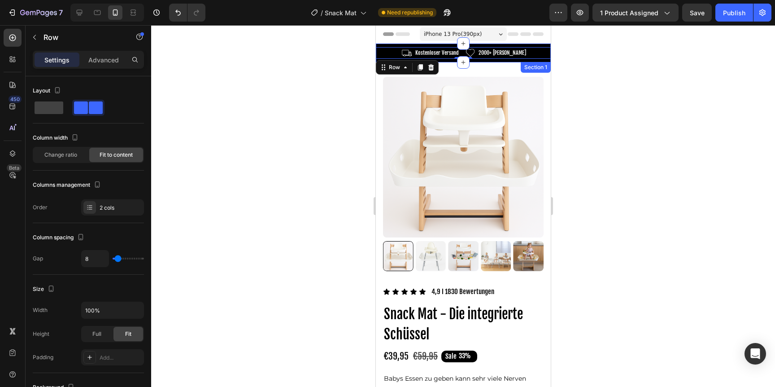
click at [383, 46] on div "Image Kostenloser Versand Text Block Row Image 2000+ zufriedene Kunden Text Blo…" at bounding box center [462, 53] width 175 height 19
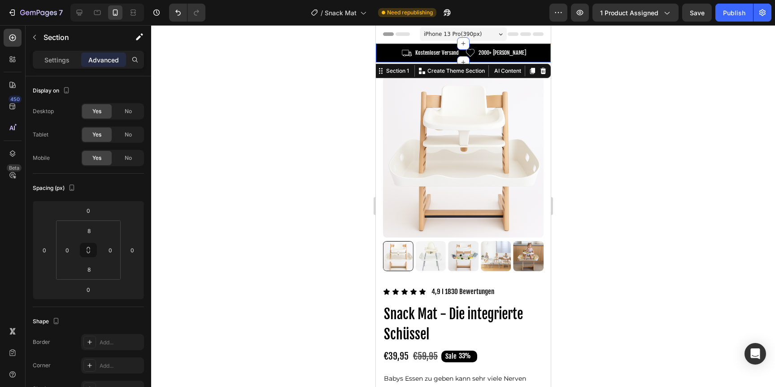
click at [68, 62] on p "Settings" at bounding box center [56, 59] width 25 height 9
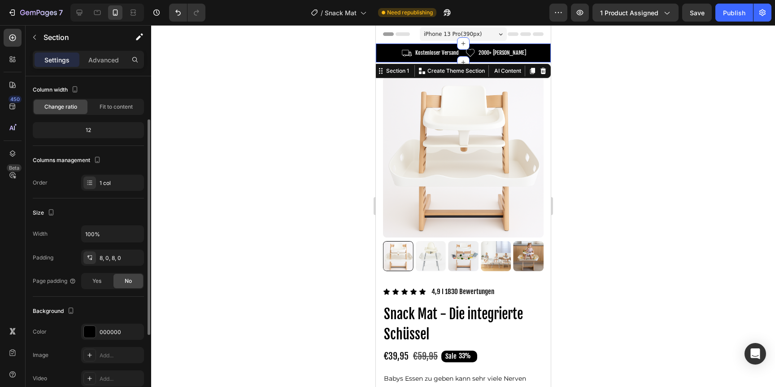
scroll to position [57, 0]
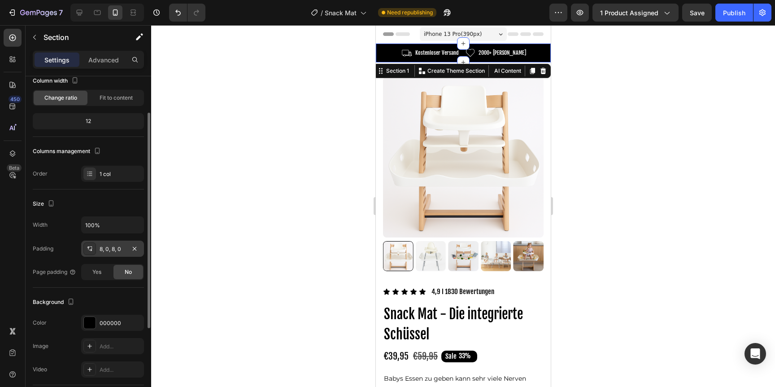
click at [106, 243] on div "8, 0, 8, 0" at bounding box center [112, 248] width 63 height 16
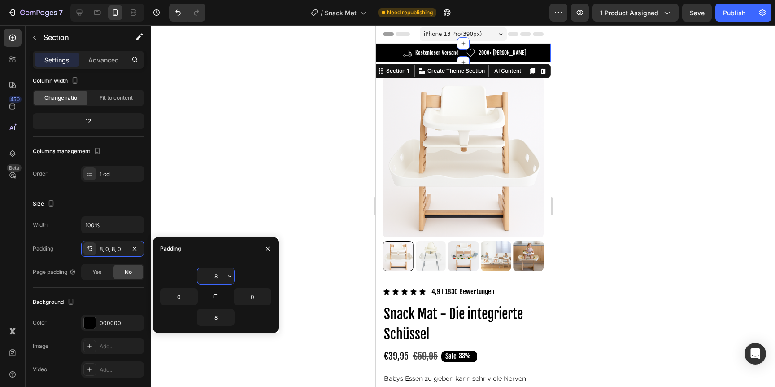
click at [210, 272] on input "8" at bounding box center [215, 276] width 37 height 16
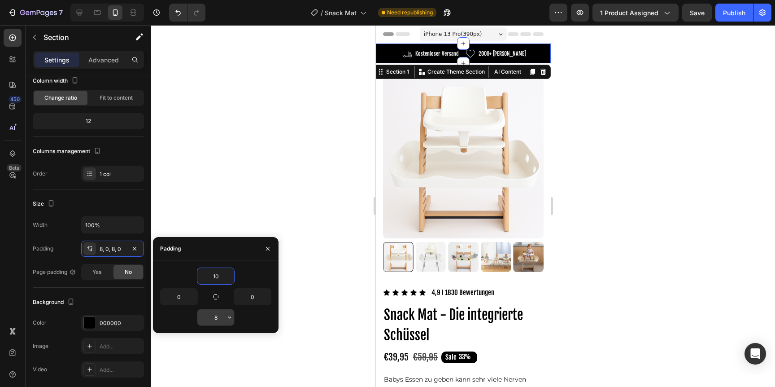
type input "10"
click at [216, 313] on input "8" at bounding box center [215, 317] width 37 height 16
type input "10"
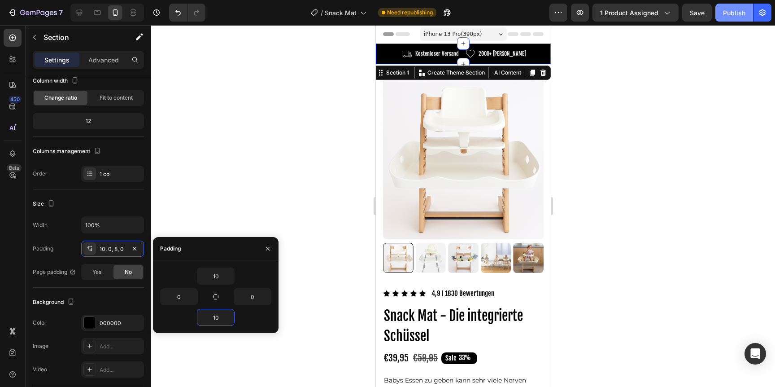
click at [730, 9] on div "Publish" at bounding box center [734, 12] width 22 height 9
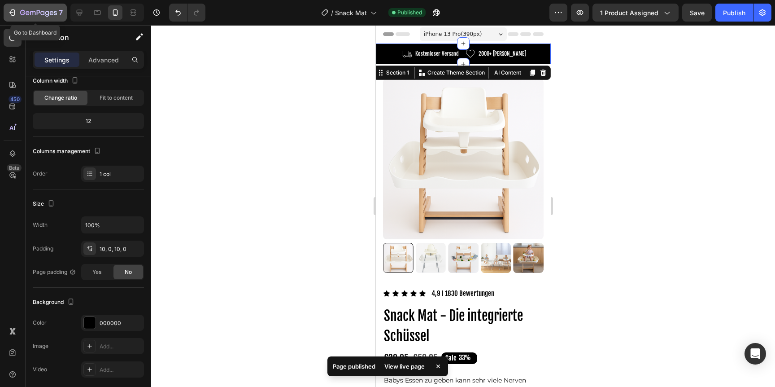
click at [28, 14] on icon "button" at bounding box center [28, 13] width 4 height 4
